Goal: Find specific page/section: Find specific page/section

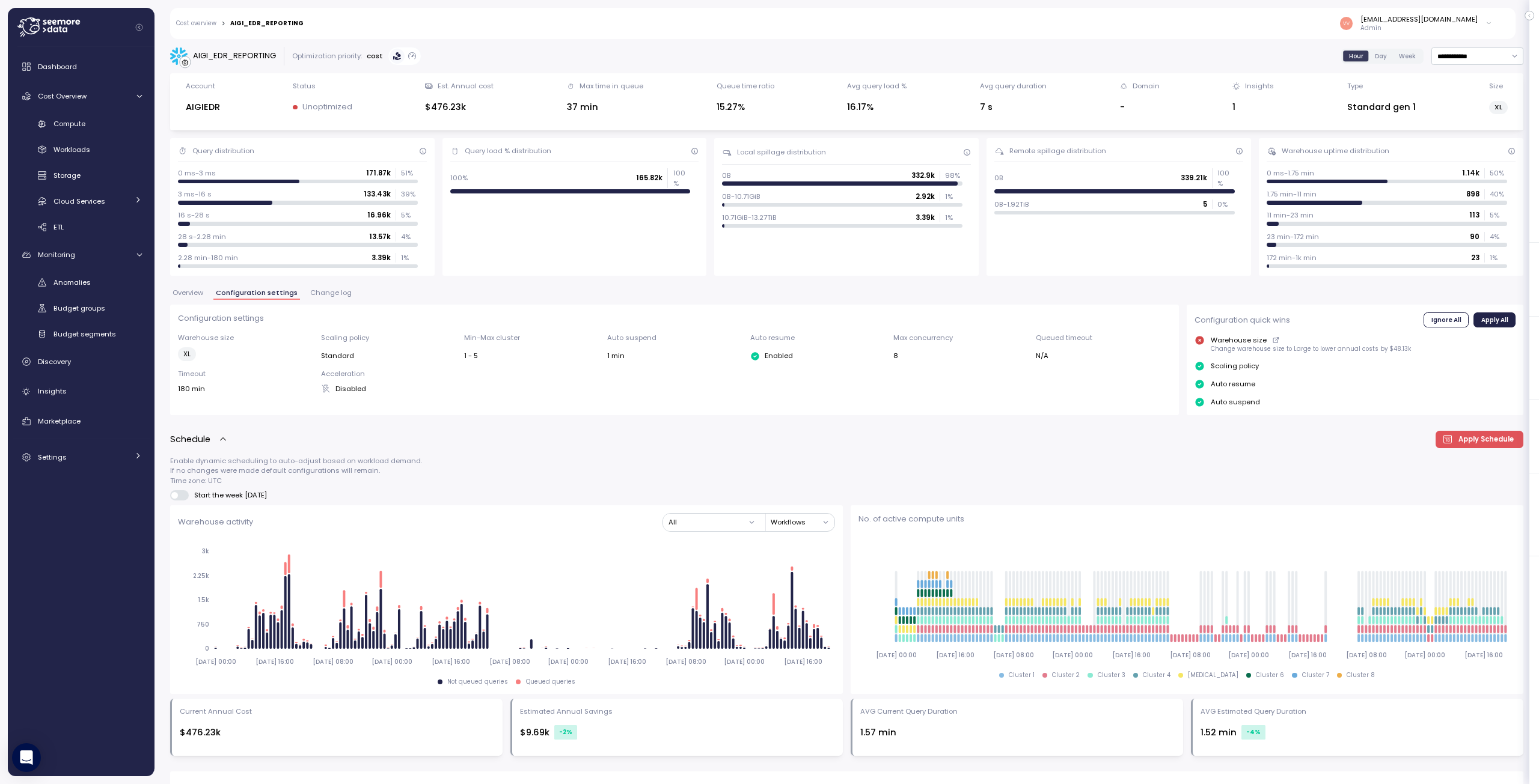
click at [204, 20] on link "Cost overview" at bounding box center [196, 23] width 40 height 6
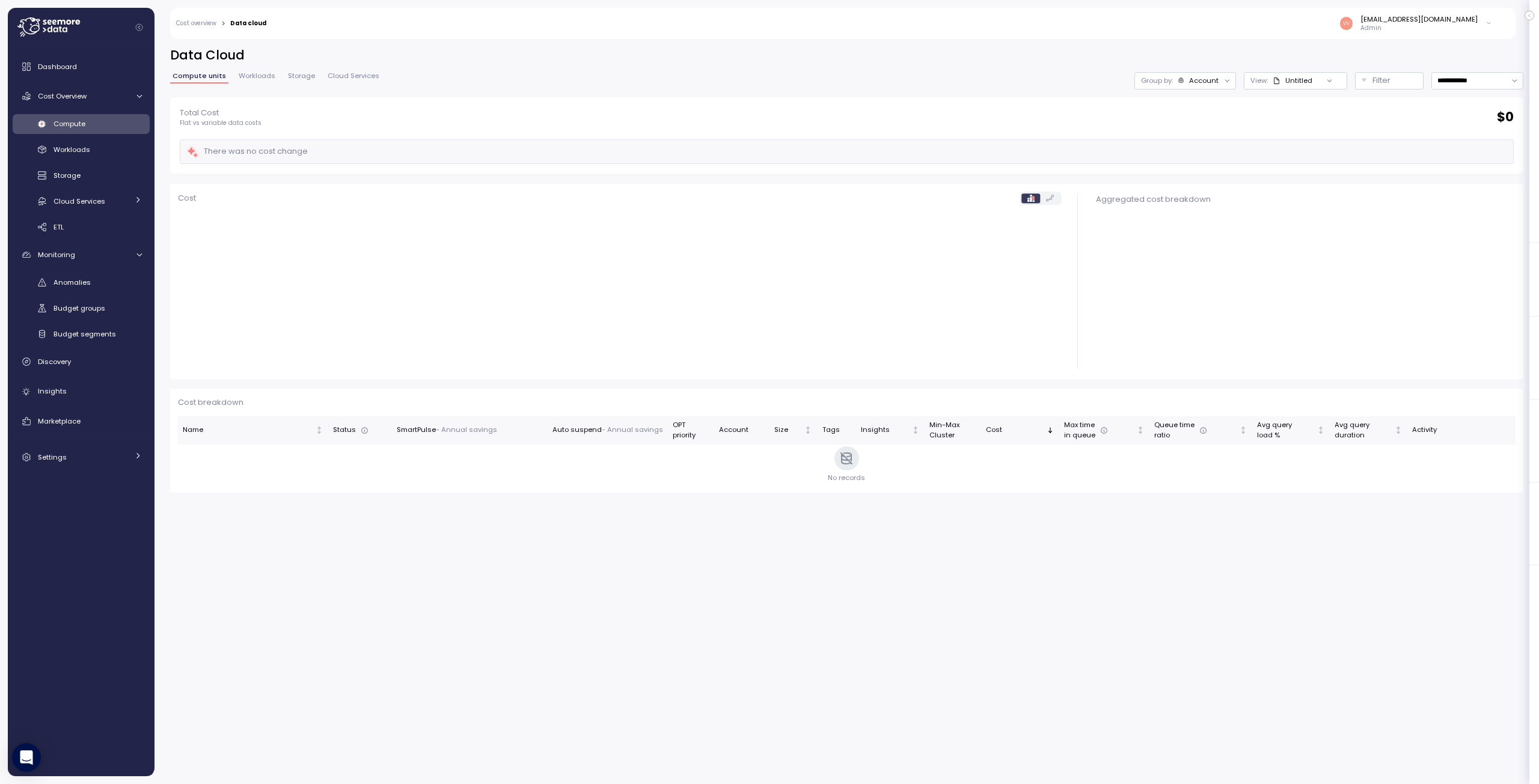
click at [199, 24] on link "Cost overview" at bounding box center [196, 23] width 40 height 6
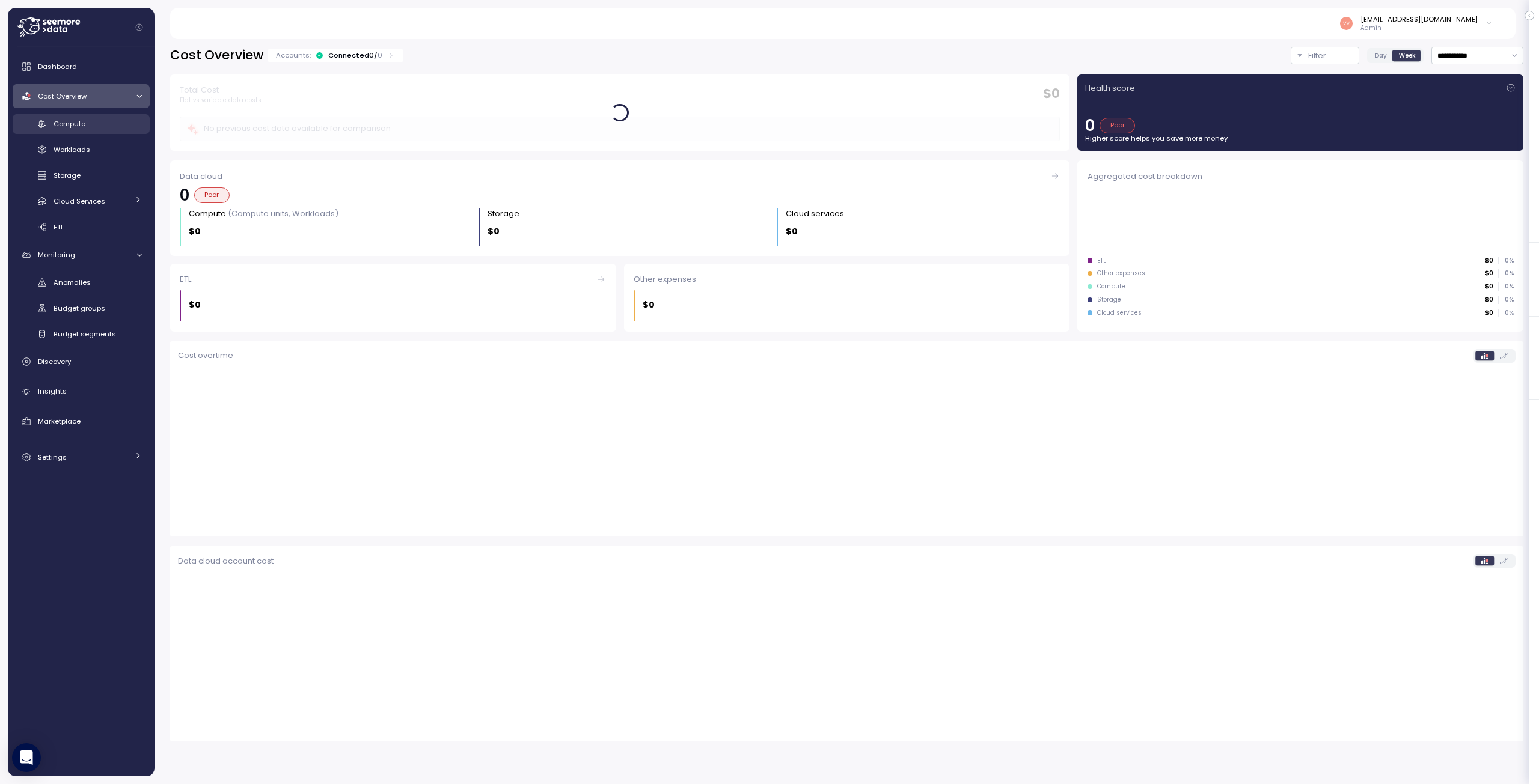
click at [90, 125] on div "Compute" at bounding box center [97, 124] width 88 height 12
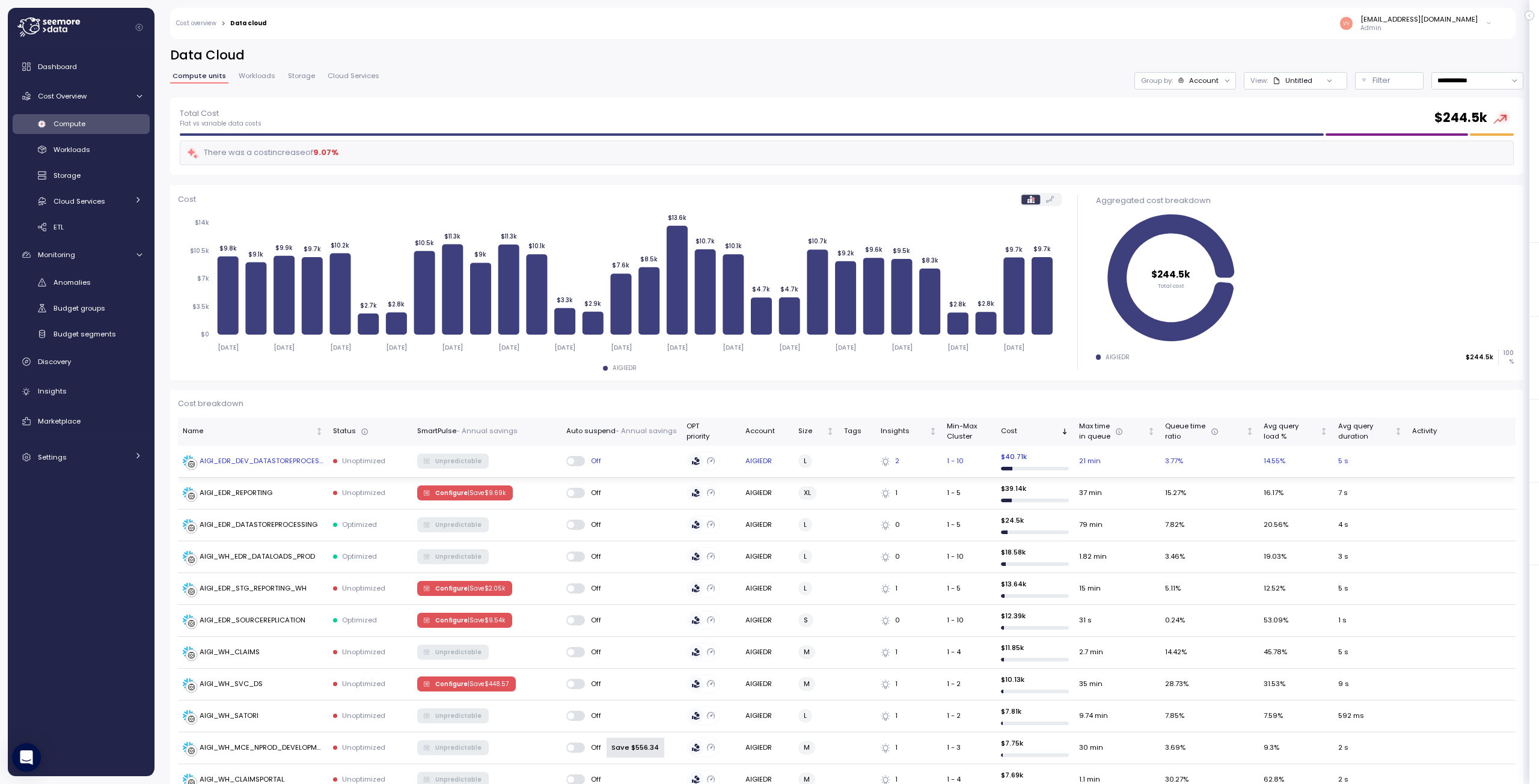
click at [280, 457] on div "AIGI_EDR_DEV_DATASTOREPROCESSING" at bounding box center [261, 461] width 124 height 10
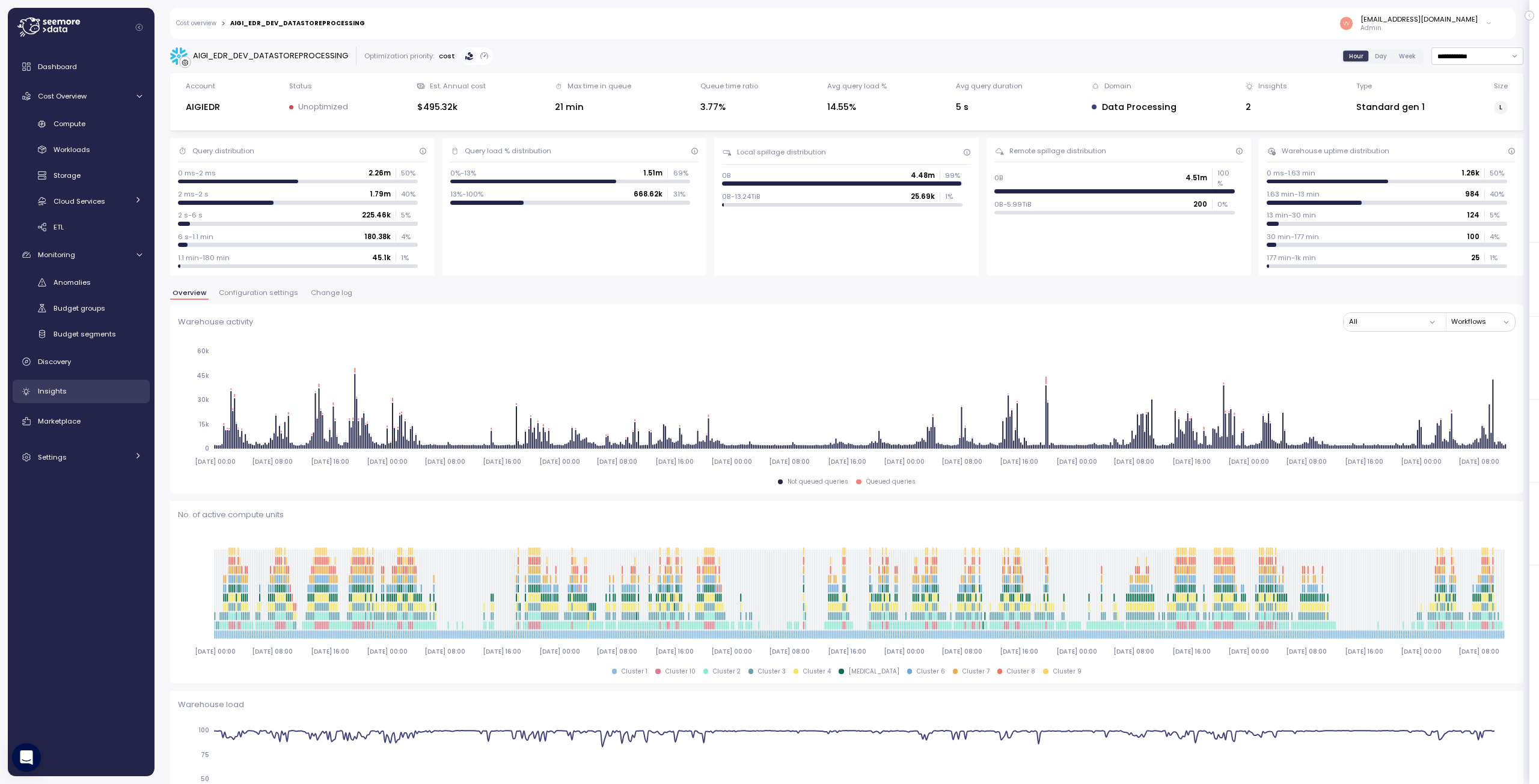
click at [53, 393] on span "Insights" at bounding box center [52, 391] width 29 height 10
